Goal: Task Accomplishment & Management: Manage account settings

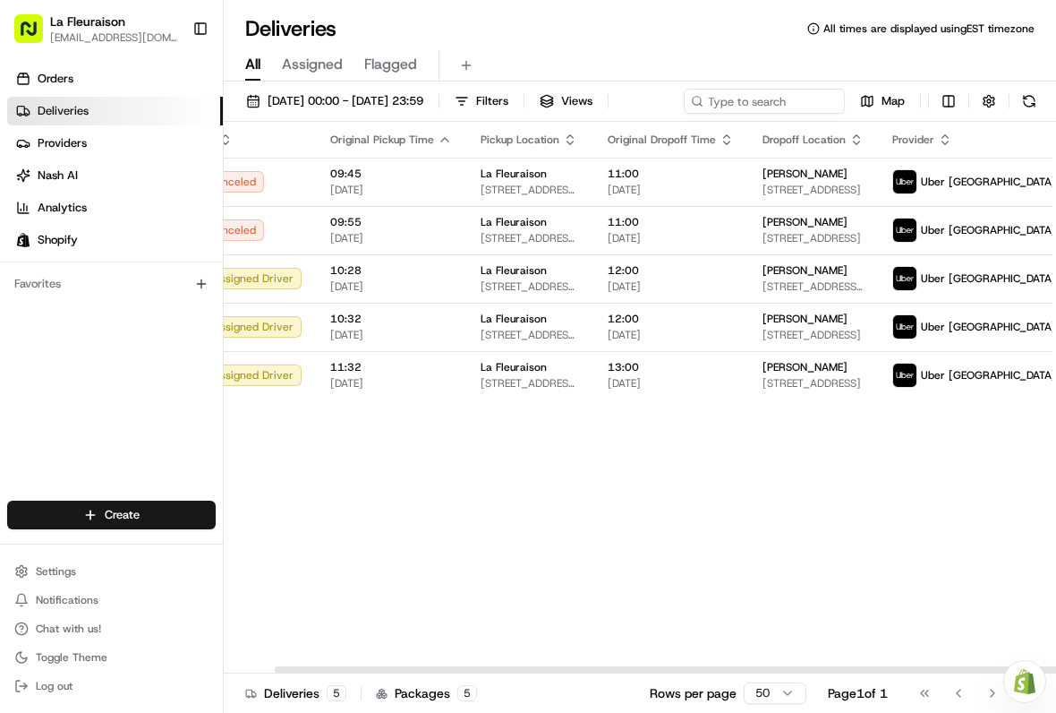
scroll to position [0, 53]
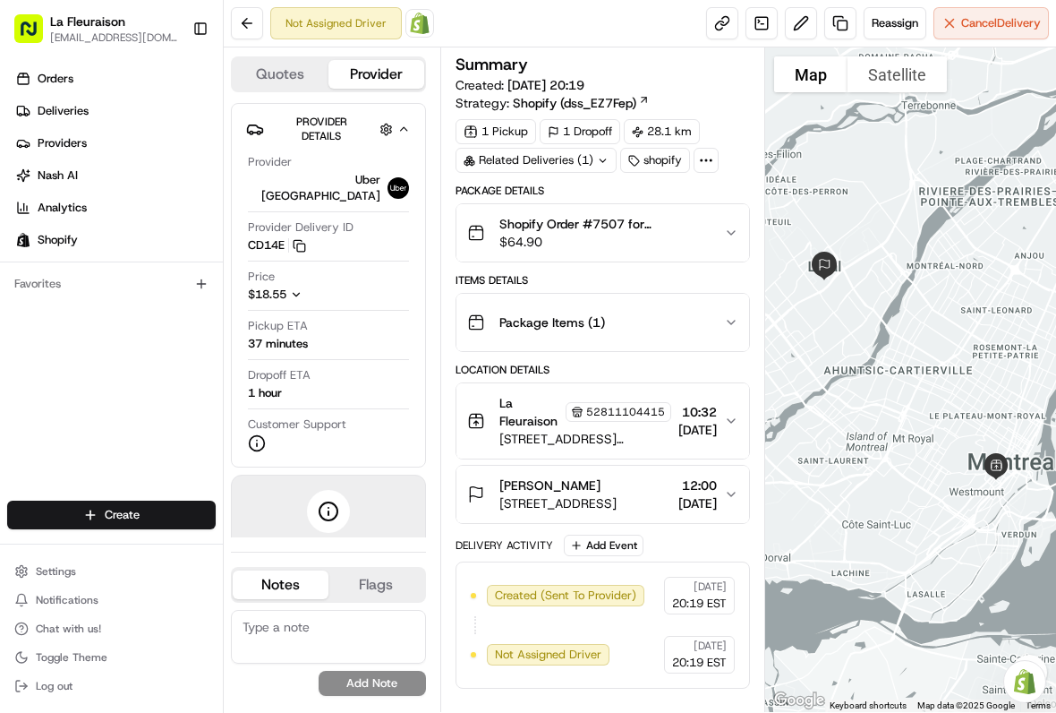
click at [983, 20] on span "Cancel Delivery" at bounding box center [1002, 23] width 80 height 16
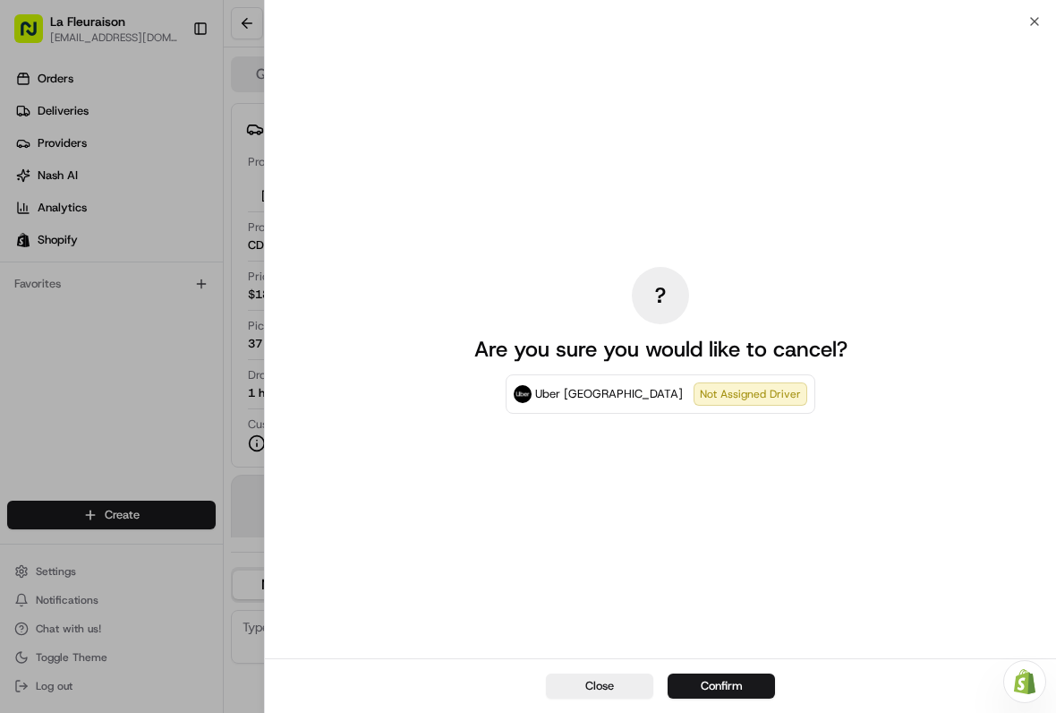
click at [728, 697] on button "Confirm" at bounding box center [721, 685] width 107 height 25
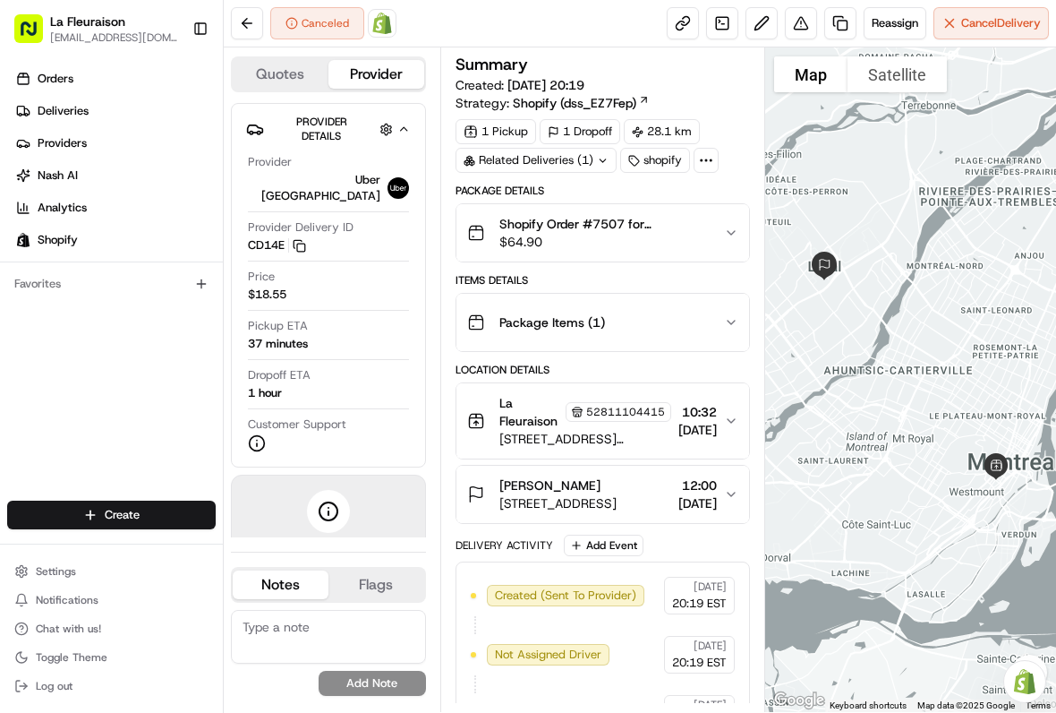
click at [103, 104] on link "Deliveries" at bounding box center [115, 111] width 216 height 29
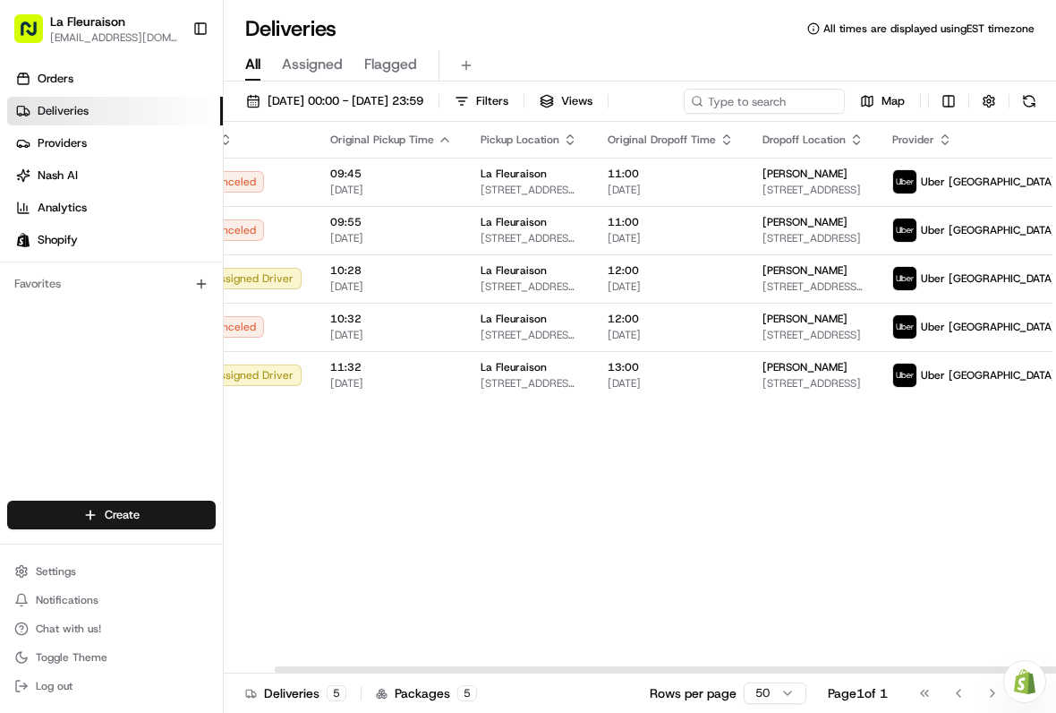
scroll to position [0, 53]
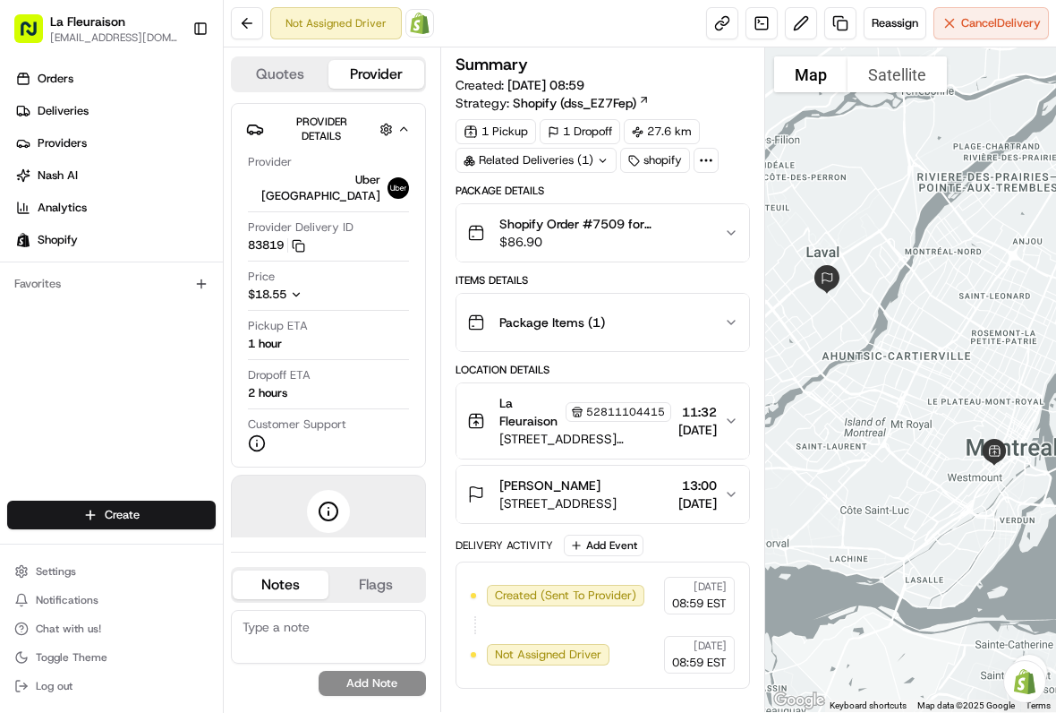
click at [988, 27] on span "Cancel Delivery" at bounding box center [1002, 23] width 80 height 16
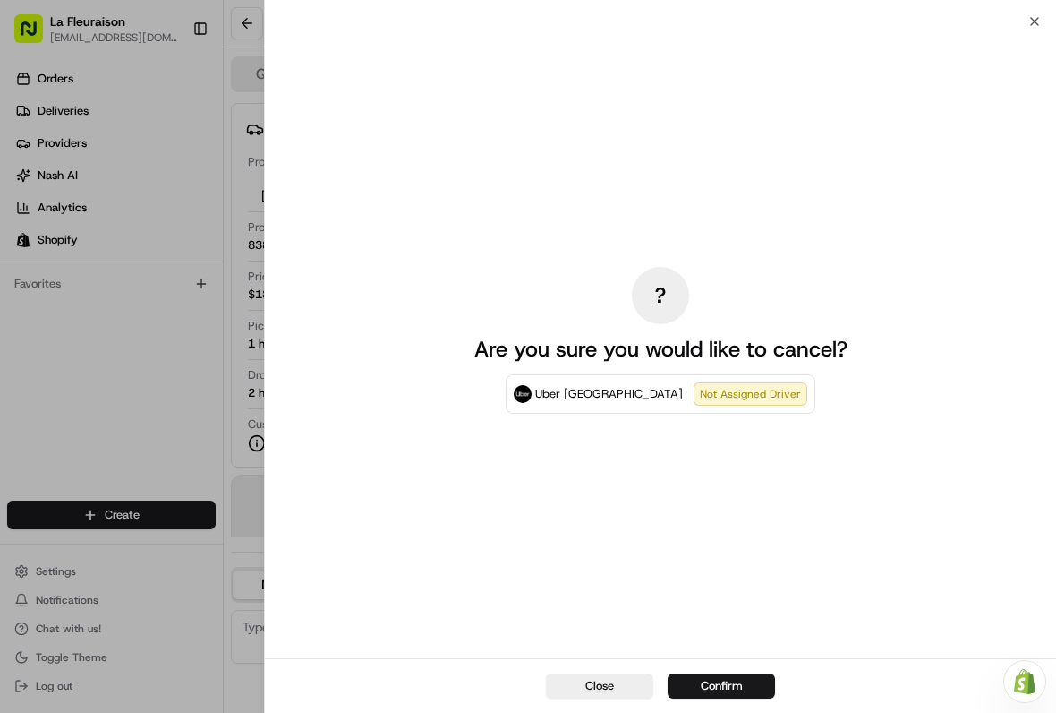
click at [732, 683] on button "Confirm" at bounding box center [721, 685] width 107 height 25
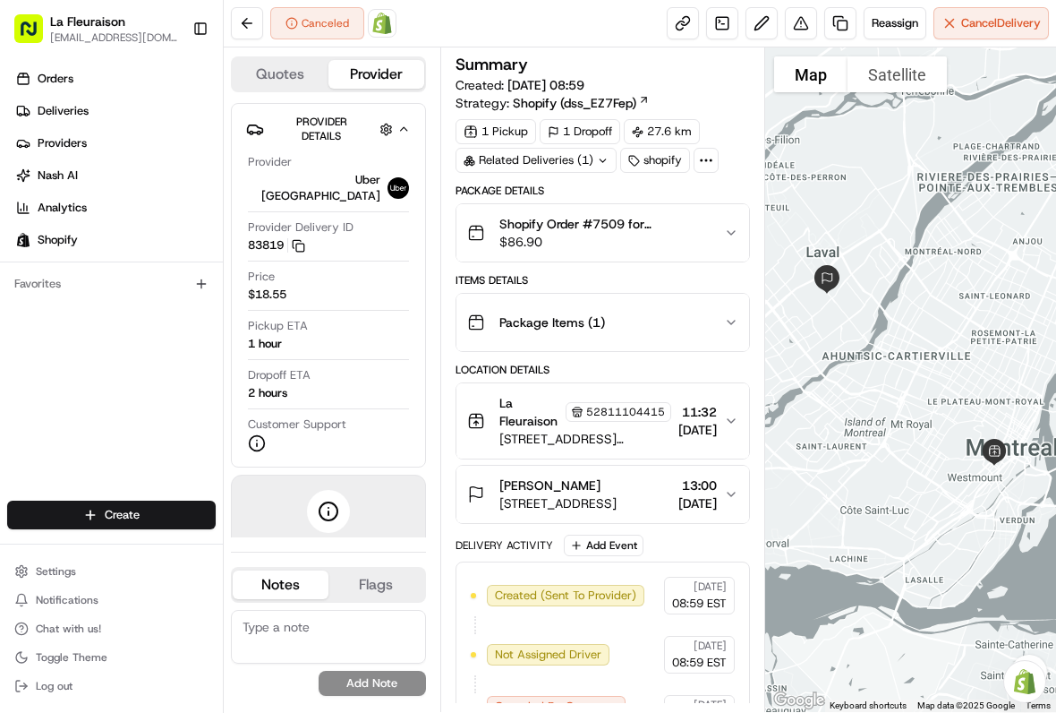
click at [135, 113] on link "Deliveries" at bounding box center [115, 111] width 216 height 29
